Goal: Transaction & Acquisition: Purchase product/service

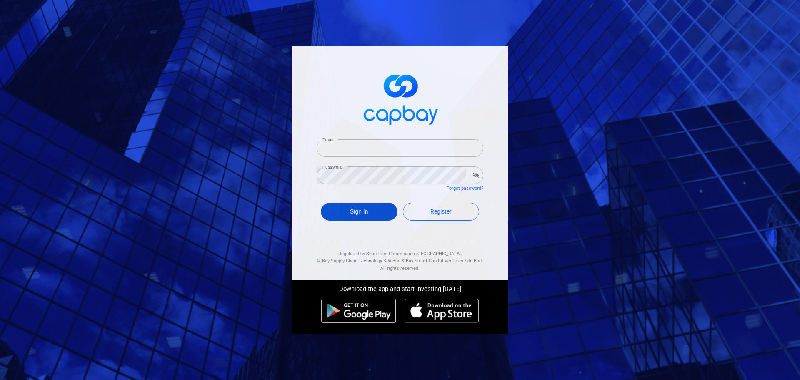
type input "[EMAIL_ADDRESS][DOMAIN_NAME]"
click at [368, 213] on button "Sign In" at bounding box center [359, 212] width 77 height 18
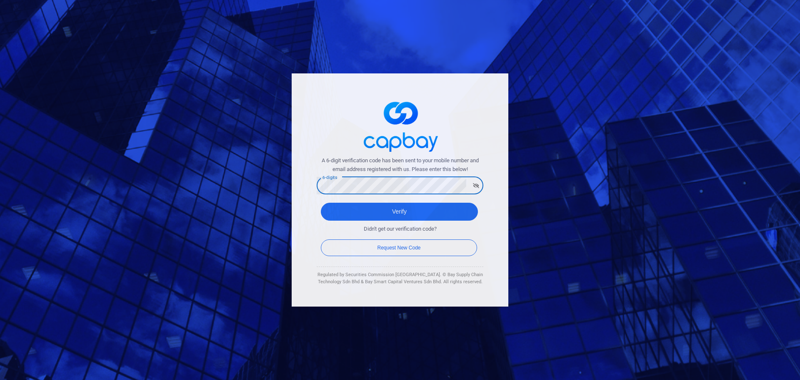
click at [321, 203] on button "Verify" at bounding box center [399, 212] width 157 height 18
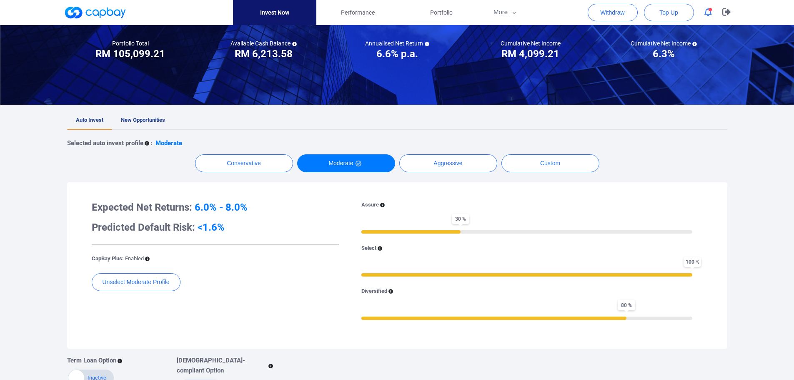
scroll to position [83, 0]
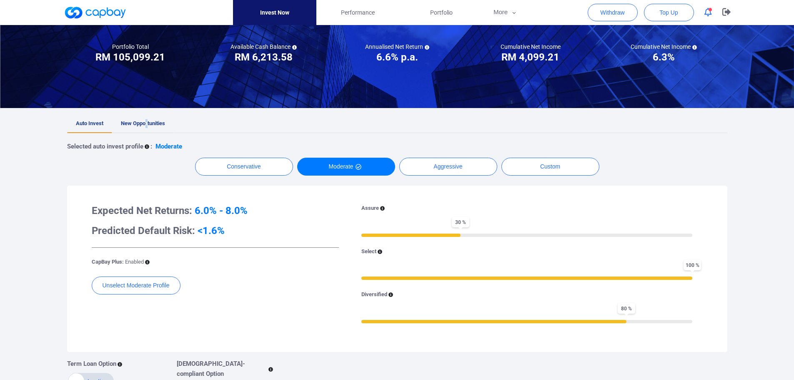
click at [147, 125] on span "New Opportunities" at bounding box center [143, 123] width 44 height 6
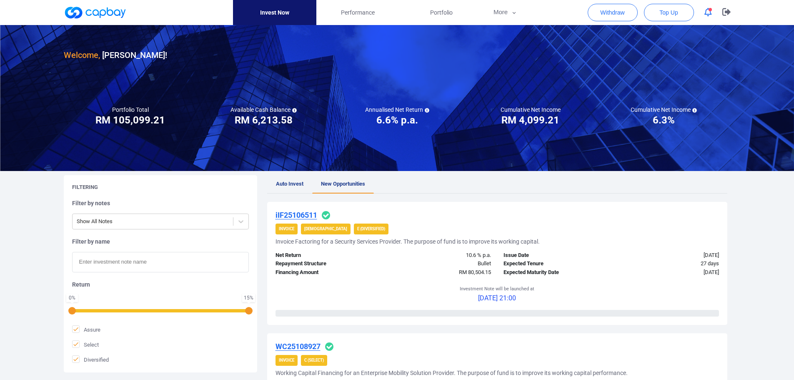
drag, startPoint x: 305, startPoint y: 215, endPoint x: 501, endPoint y: 228, distance: 195.5
click at [501, 228] on div "Invoice [DEMOGRAPHIC_DATA] E (Diversified)" at bounding box center [496, 228] width 443 height 11
click at [303, 217] on u "iIF25106511" at bounding box center [296, 214] width 42 height 9
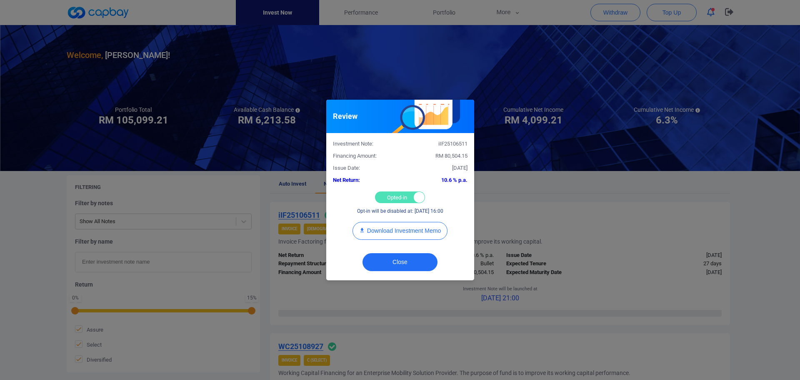
click at [390, 193] on div "Opted-in Opted-out" at bounding box center [400, 197] width 50 height 12
checkbox input "false"
click at [403, 261] on button "Close" at bounding box center [400, 262] width 75 height 18
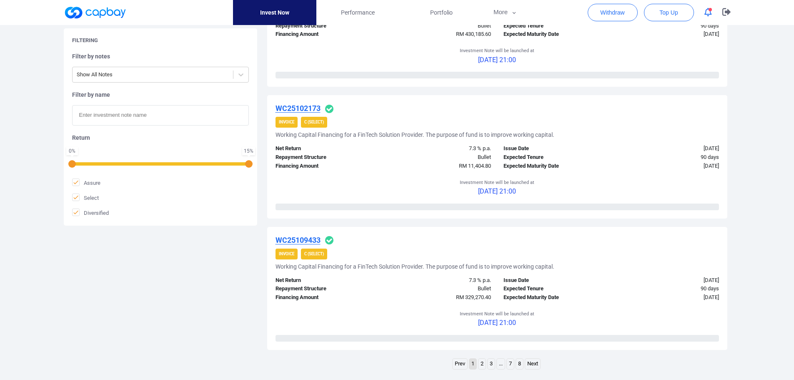
scroll to position [1209, 0]
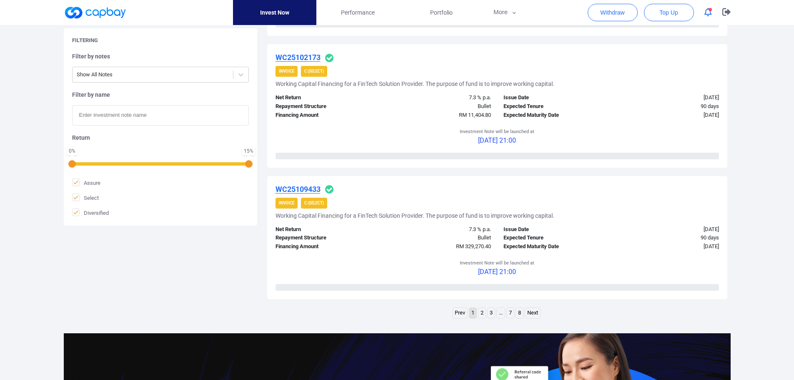
click at [483, 313] on link "2" at bounding box center [481, 313] width 7 height 10
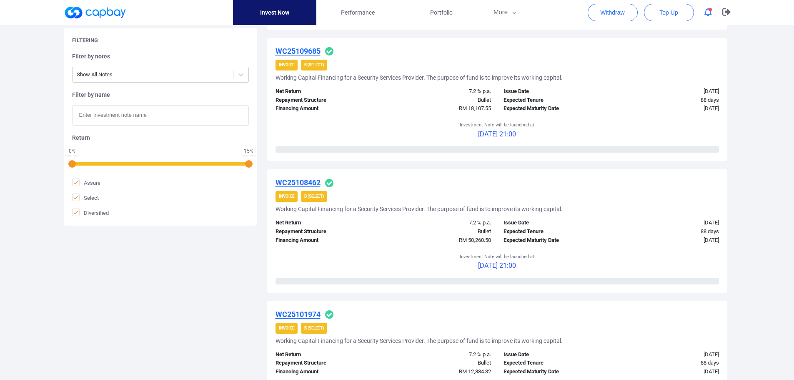
scroll to position [1250, 0]
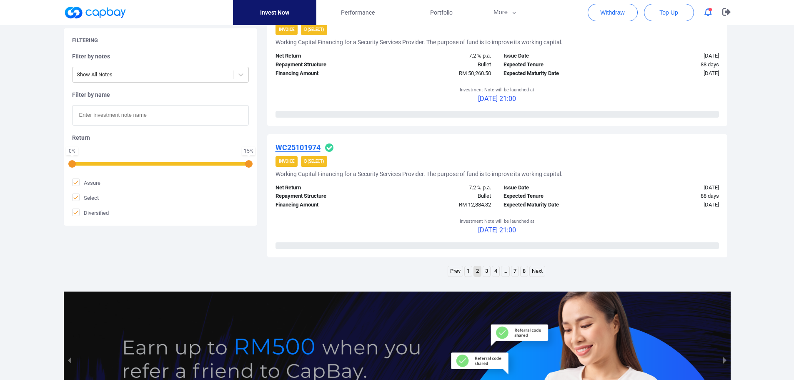
click at [486, 273] on link "3" at bounding box center [486, 271] width 7 height 10
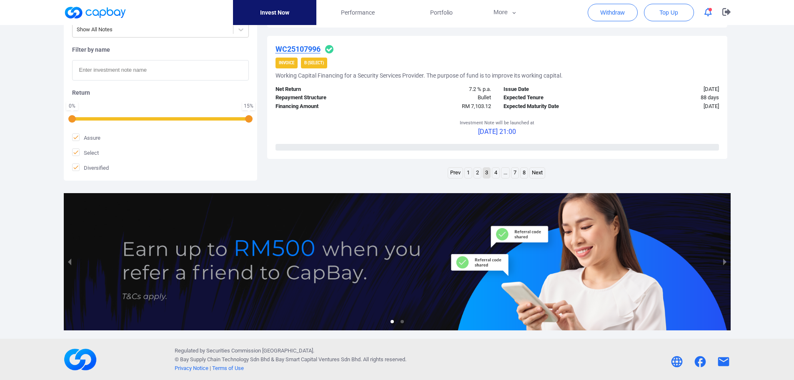
scroll to position [1349, 0]
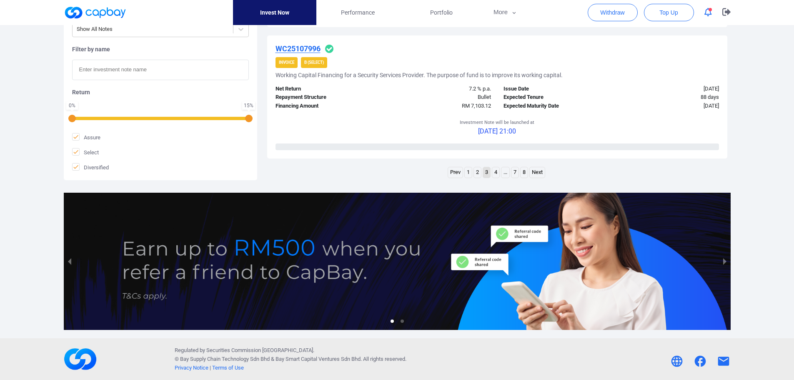
click at [498, 171] on link "4" at bounding box center [495, 172] width 7 height 10
click at [502, 171] on link "5" at bounding box center [500, 172] width 7 height 10
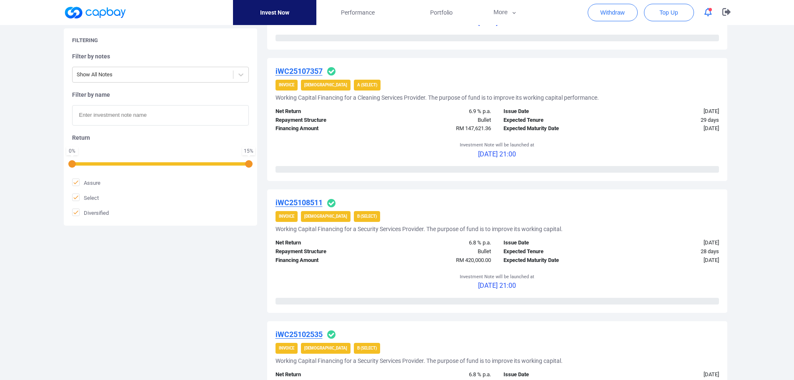
scroll to position [1202, 0]
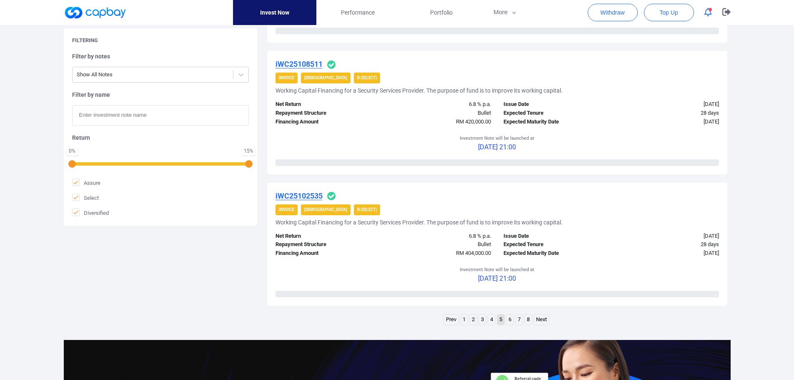
click at [508, 320] on link "6" at bounding box center [509, 319] width 7 height 10
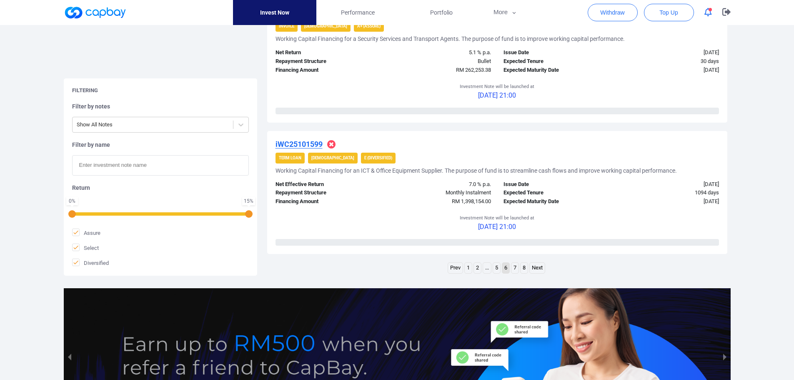
scroll to position [1349, 0]
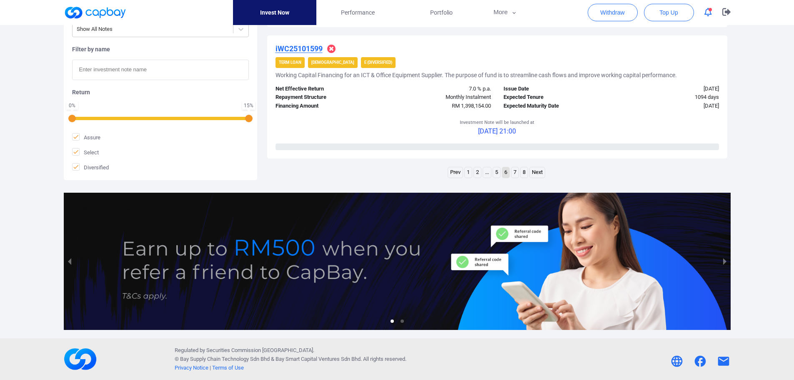
click at [516, 171] on link "7" at bounding box center [514, 172] width 7 height 10
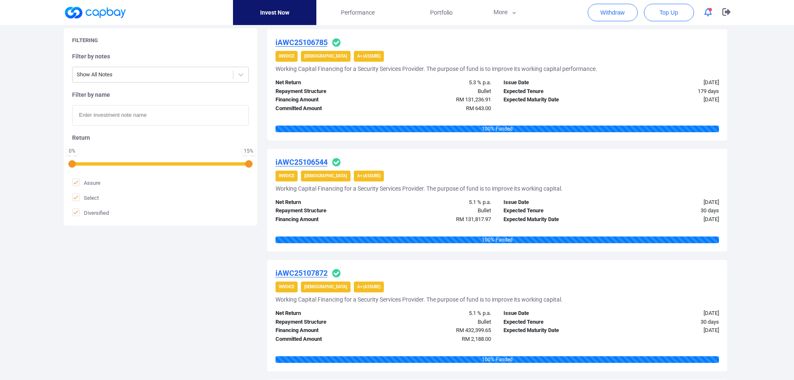
scroll to position [910, 0]
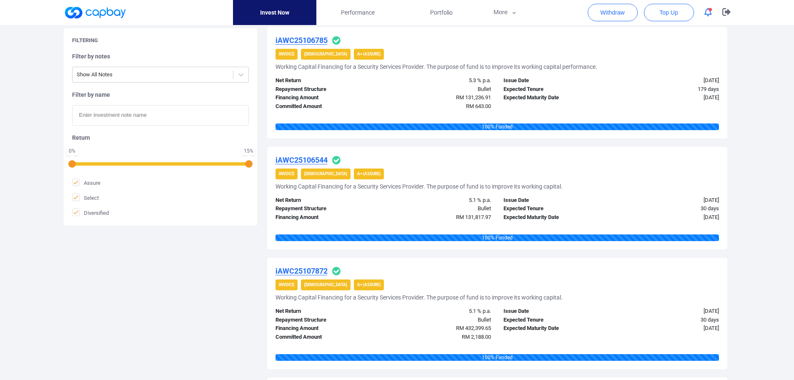
click at [706, 14] on icon "button" at bounding box center [708, 12] width 8 height 9
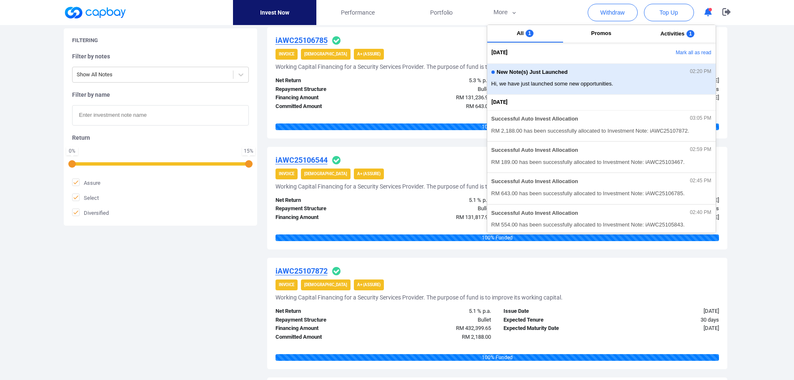
click at [644, 82] on span "Hi, we have just launched some new opportunities." at bounding box center [601, 84] width 220 height 8
